Goal: Find specific page/section: Find specific page/section

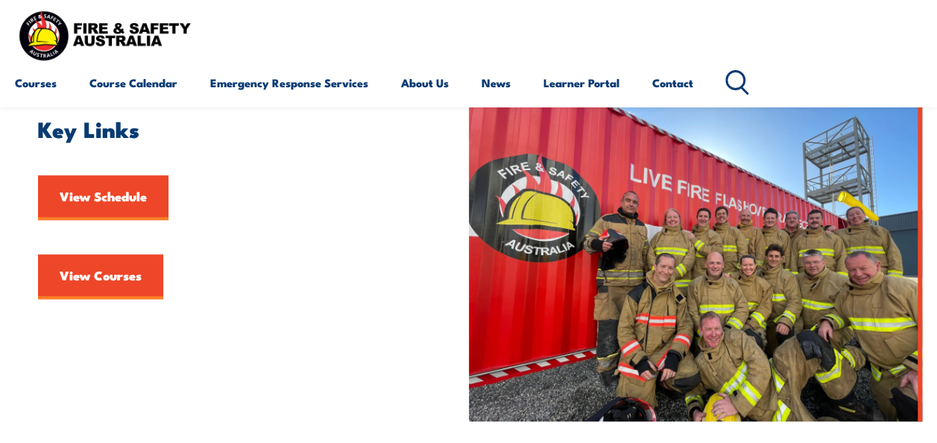
scroll to position [362, 0]
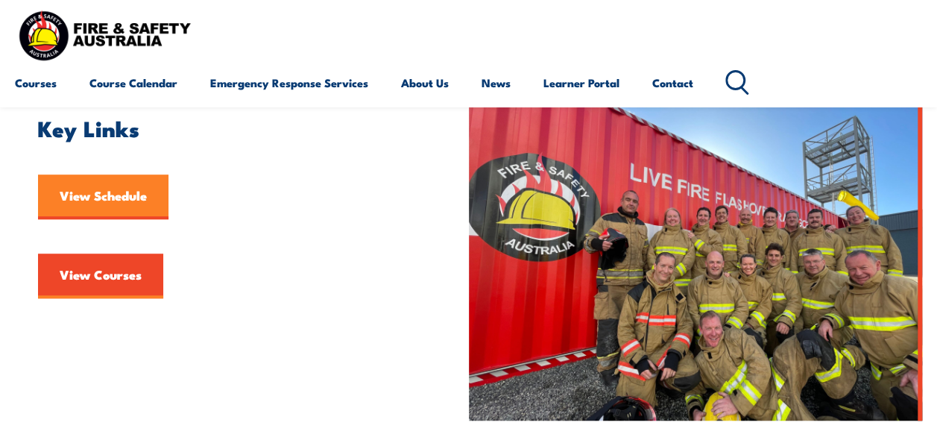
click at [130, 198] on link "View Schedule" at bounding box center [103, 196] width 130 height 45
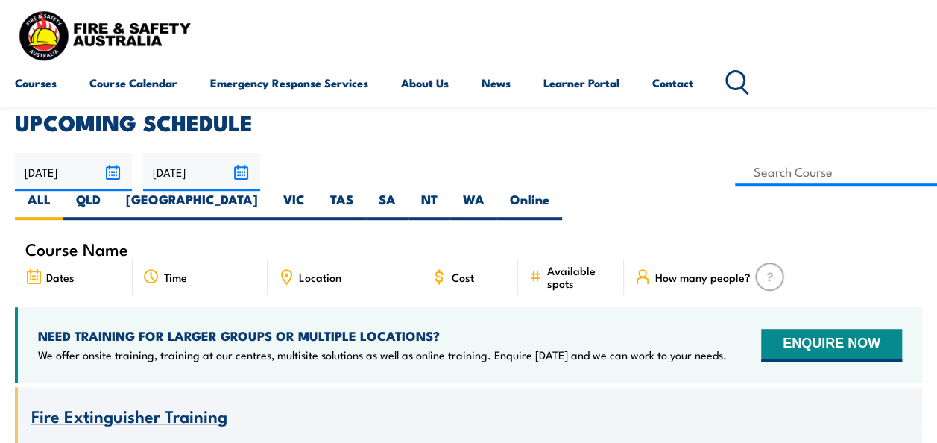
scroll to position [374, 0]
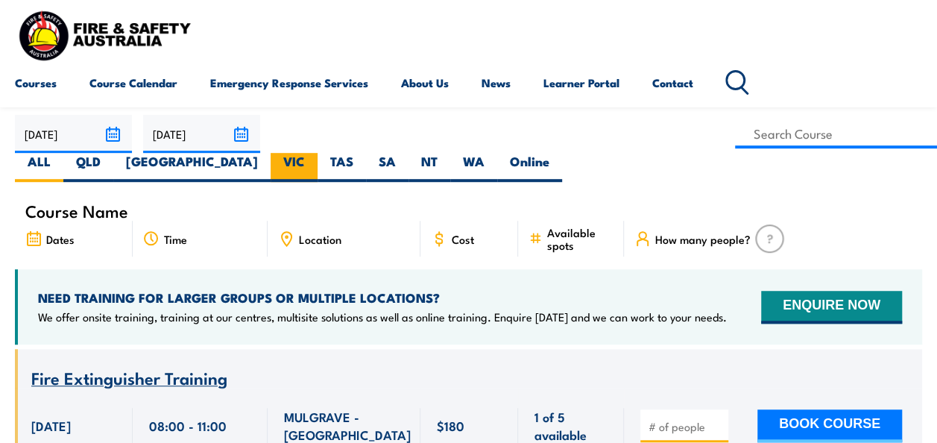
click at [318, 153] on label "VIC" at bounding box center [294, 167] width 47 height 29
click at [315, 153] on input "VIC" at bounding box center [310, 158] width 10 height 10
radio input "true"
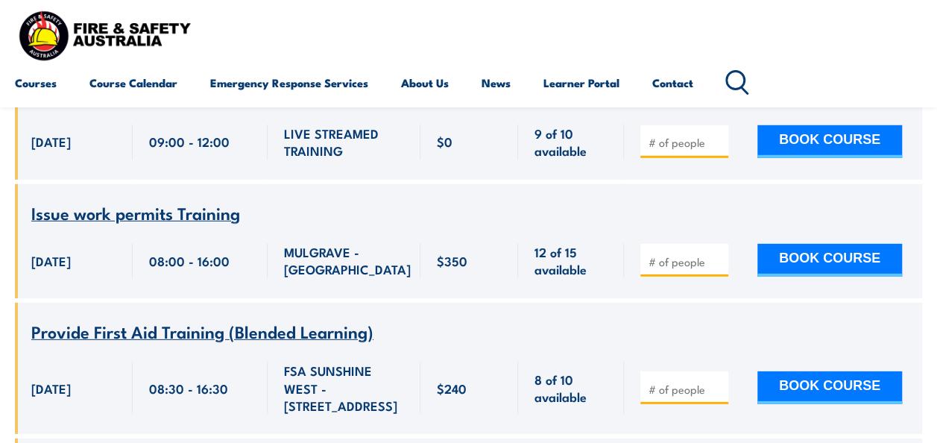
scroll to position [4902, 0]
